Goal: Navigation & Orientation: Find specific page/section

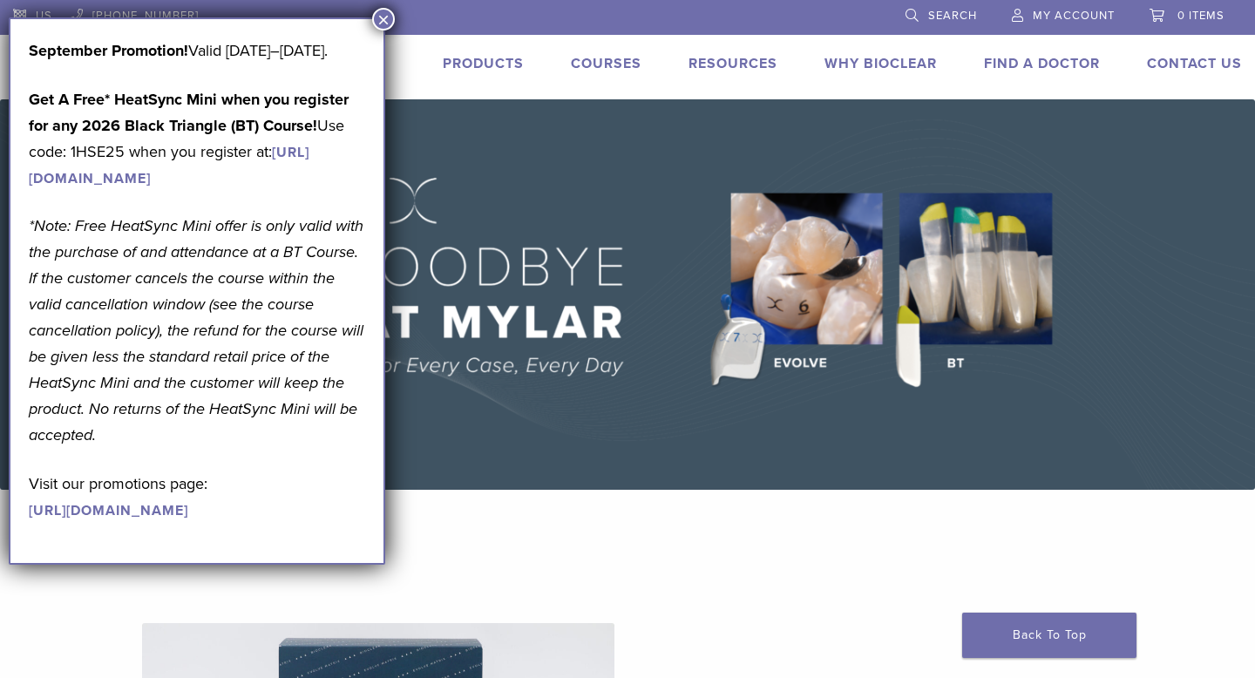
click at [383, 20] on button "×" at bounding box center [383, 19] width 23 height 23
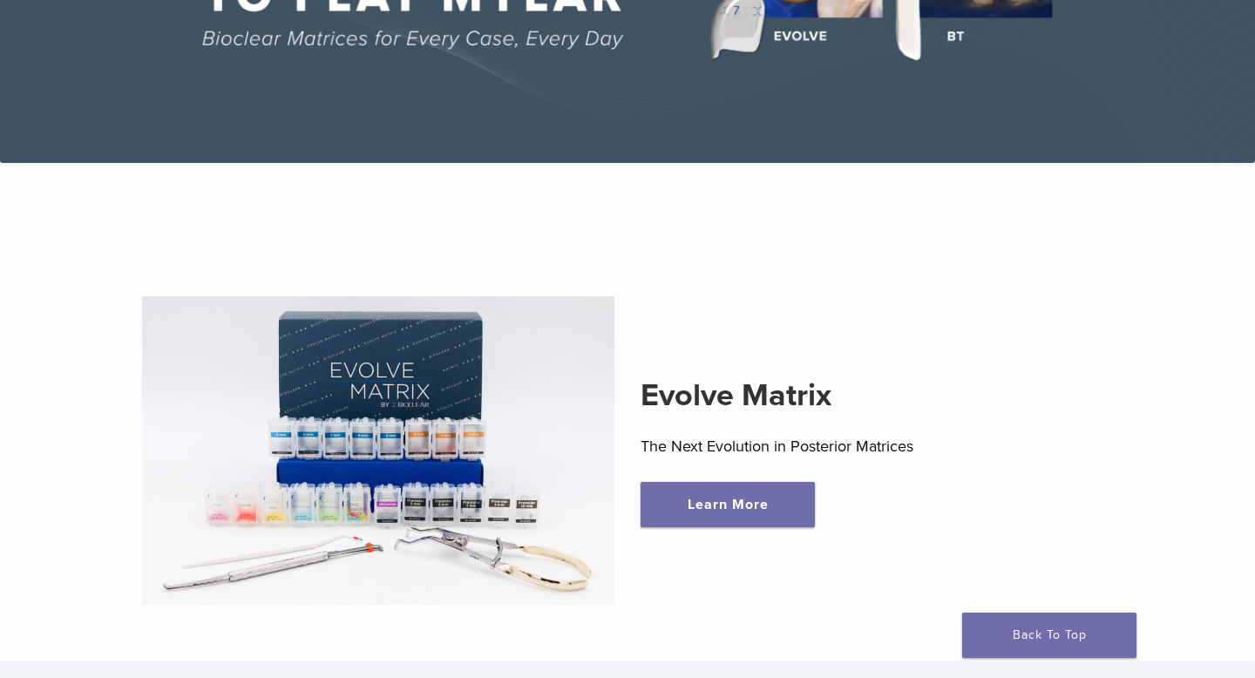
scroll to position [485, 0]
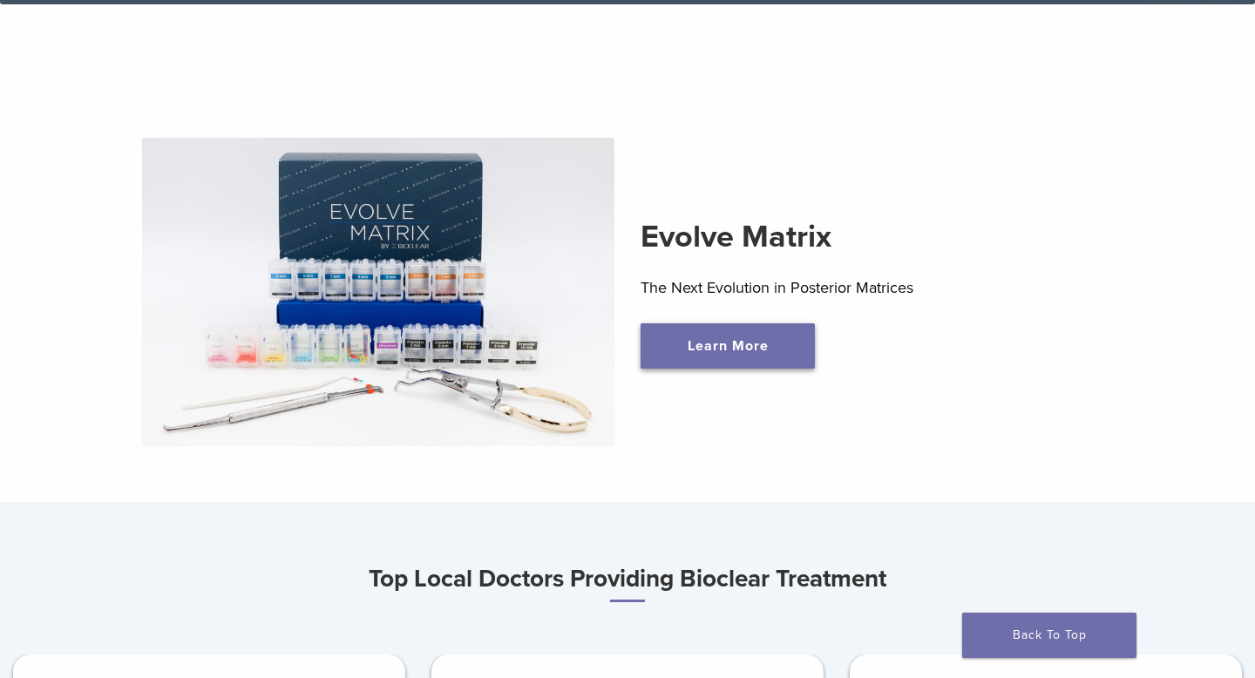
click at [729, 350] on link "Learn More" at bounding box center [728, 345] width 174 height 45
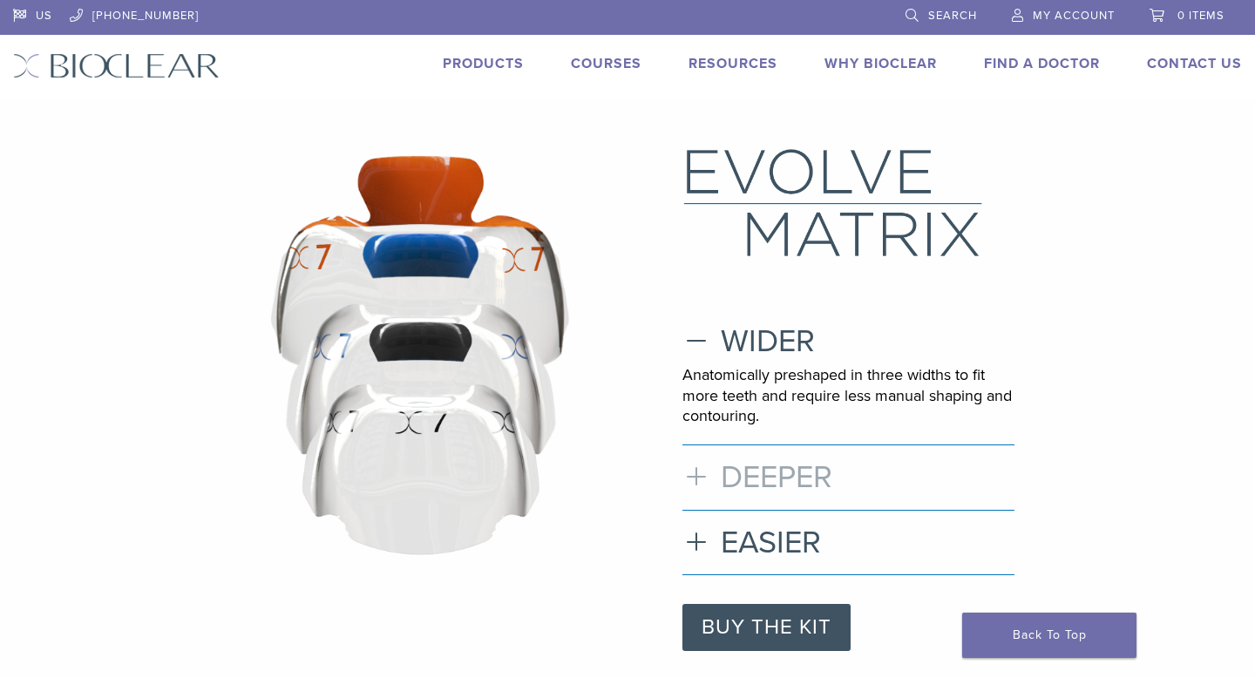
click at [699, 475] on h3 "DEEPER" at bounding box center [848, 476] width 332 height 37
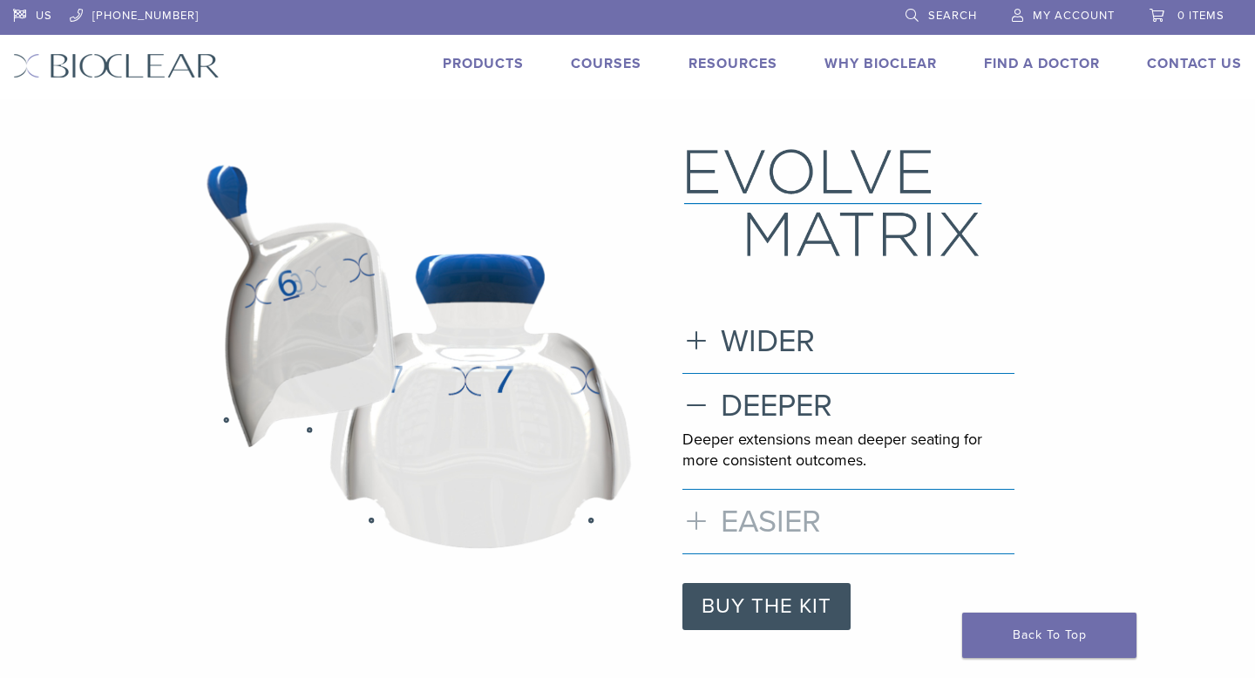
click at [695, 515] on h3 "EASIER" at bounding box center [848, 521] width 332 height 37
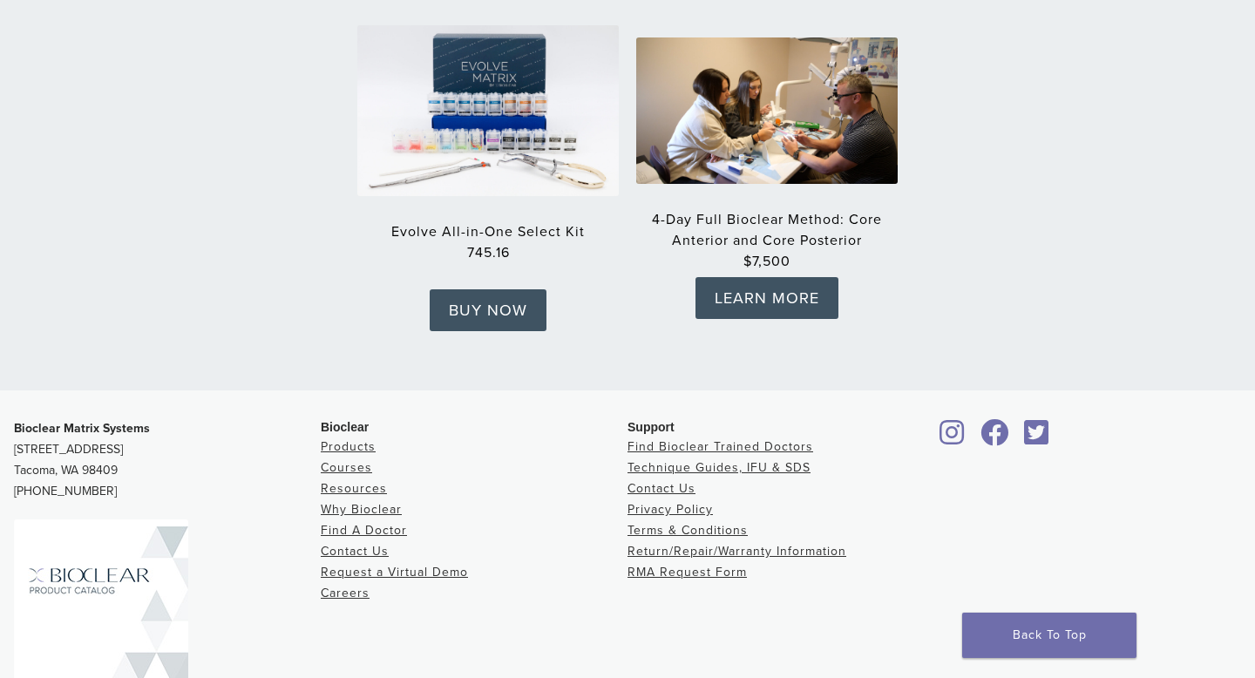
scroll to position [2887, 0]
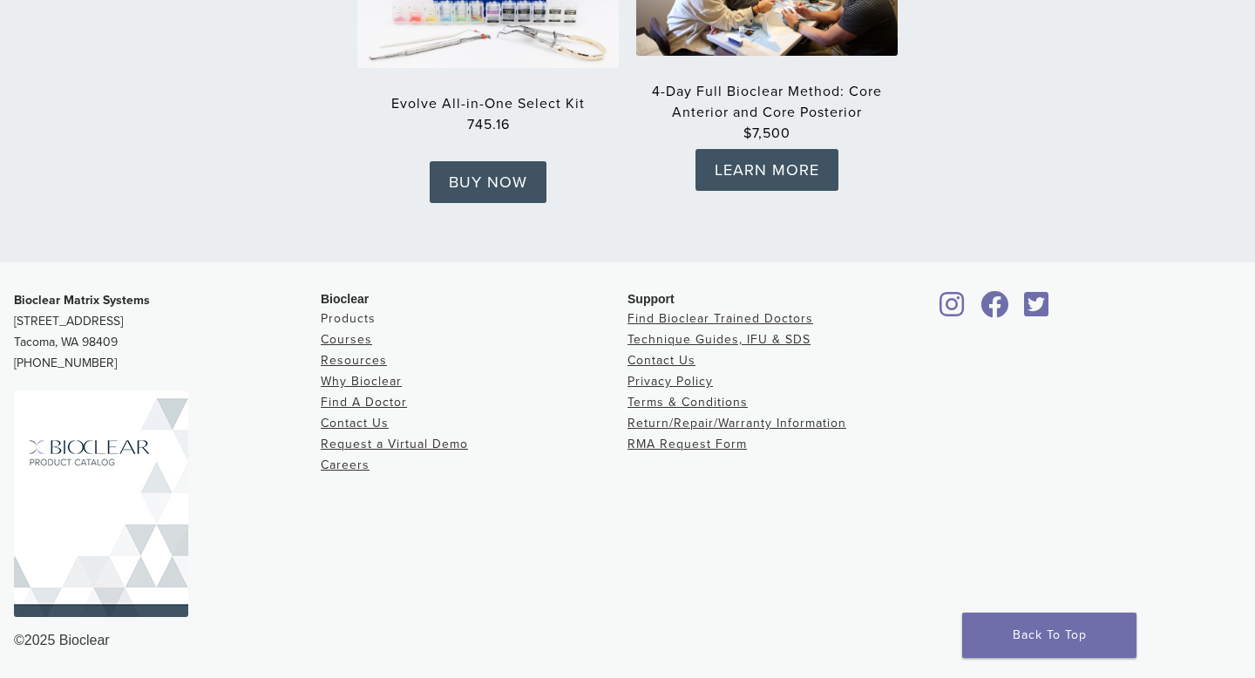
click at [357, 314] on link "Products" at bounding box center [348, 318] width 55 height 15
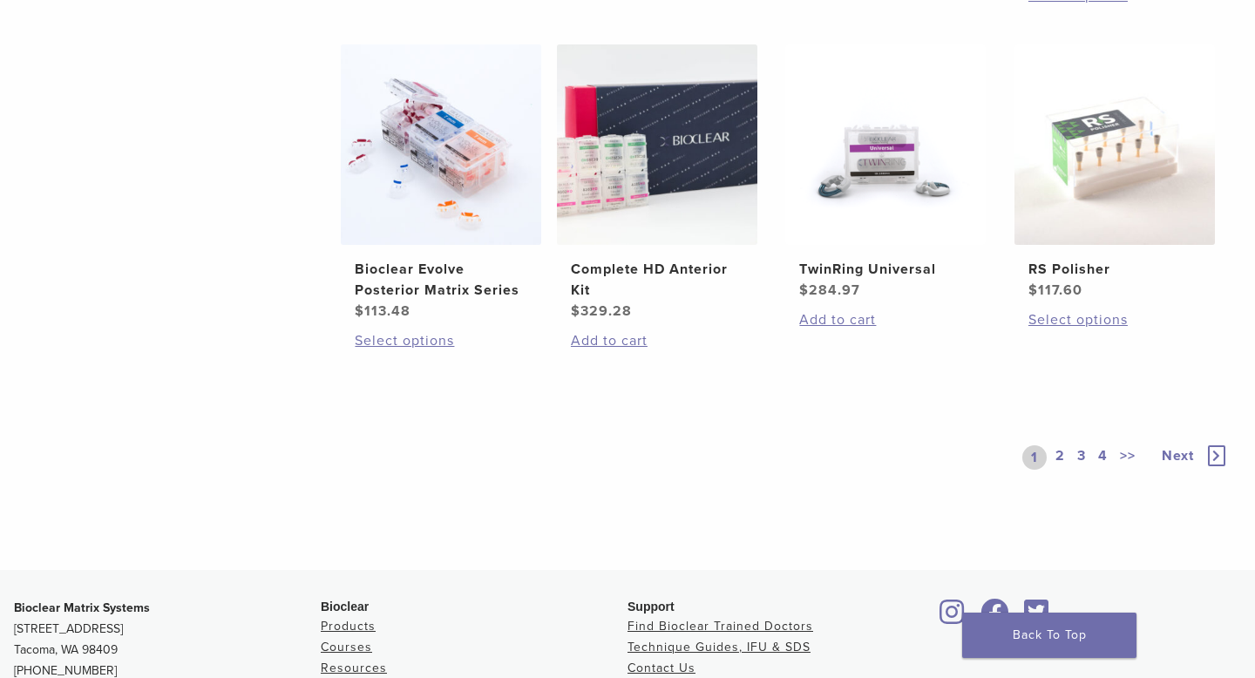
scroll to position [1474, 0]
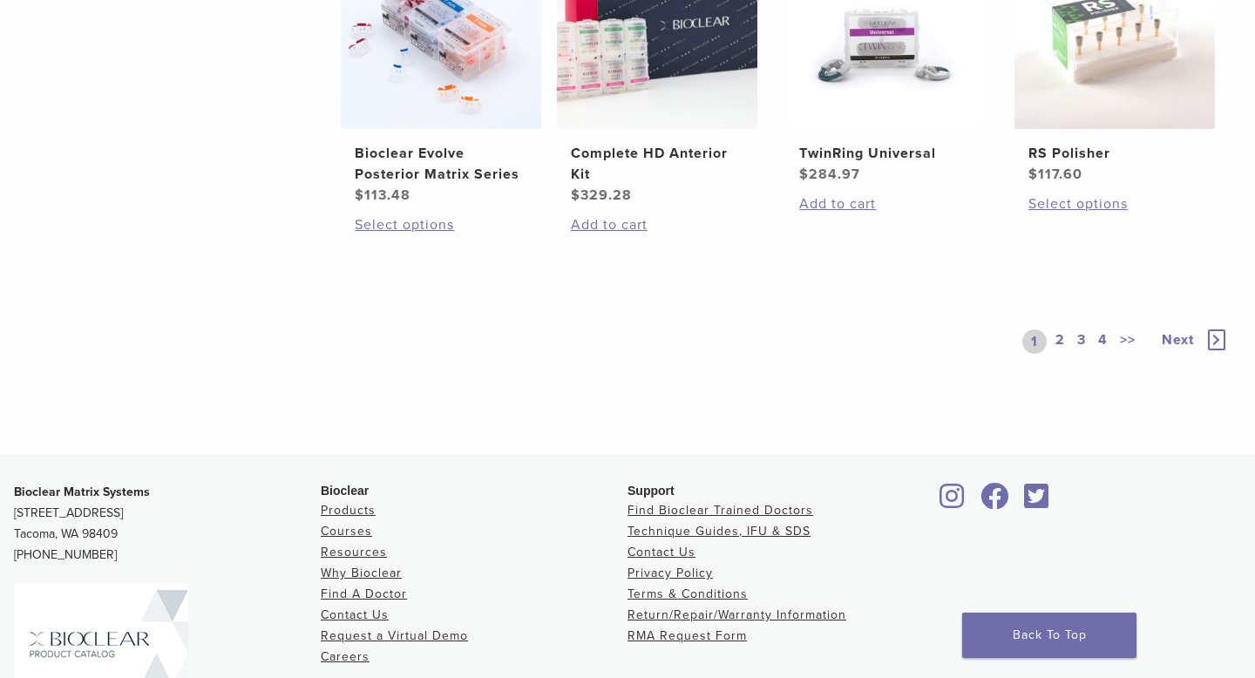
click at [1060, 340] on link "2" at bounding box center [1060, 341] width 17 height 24
